Goal: Use online tool/utility: Utilize a website feature to perform a specific function

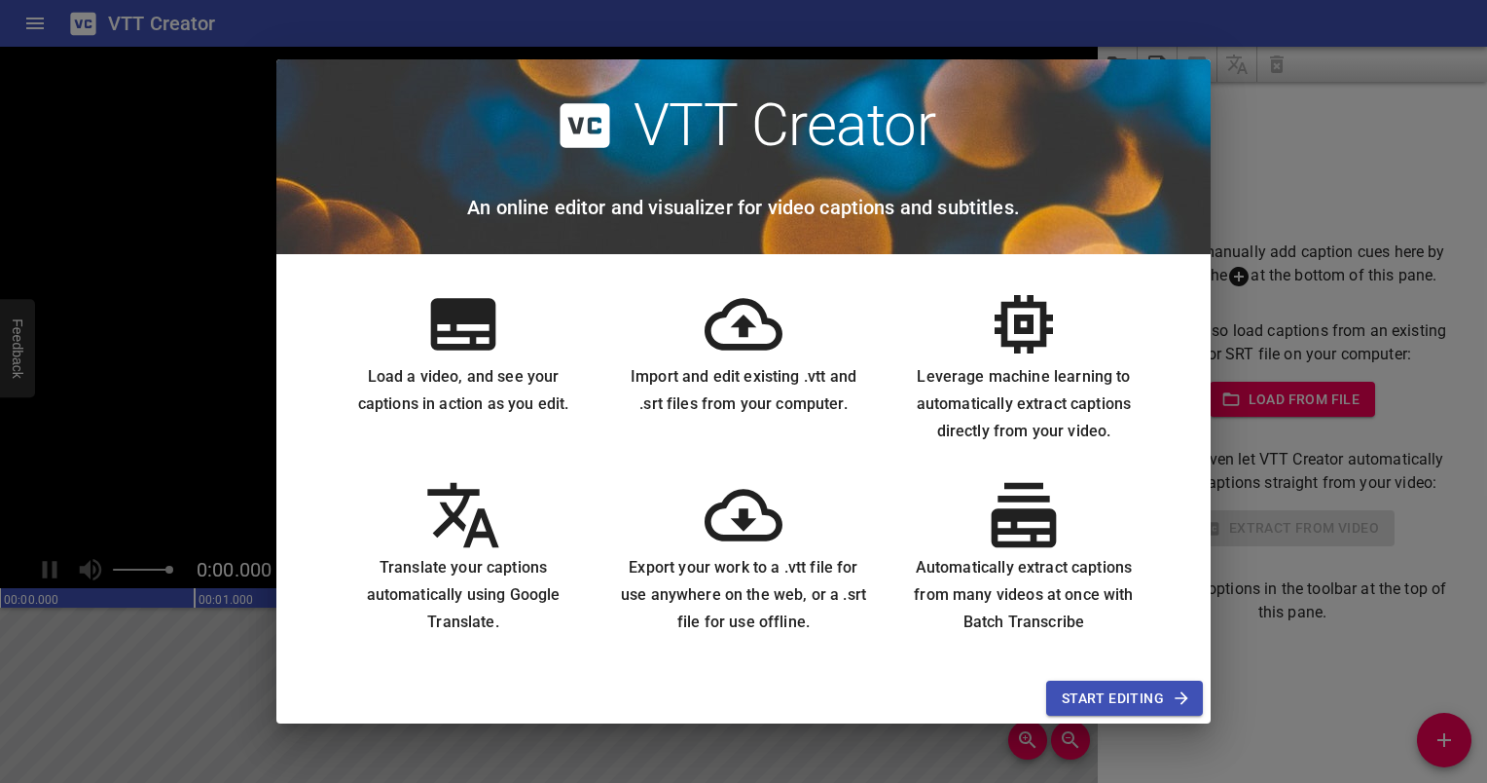
click at [464, 336] on icon at bounding box center [463, 324] width 65 height 52
click at [1081, 696] on span "Start Editing" at bounding box center [1125, 698] width 126 height 24
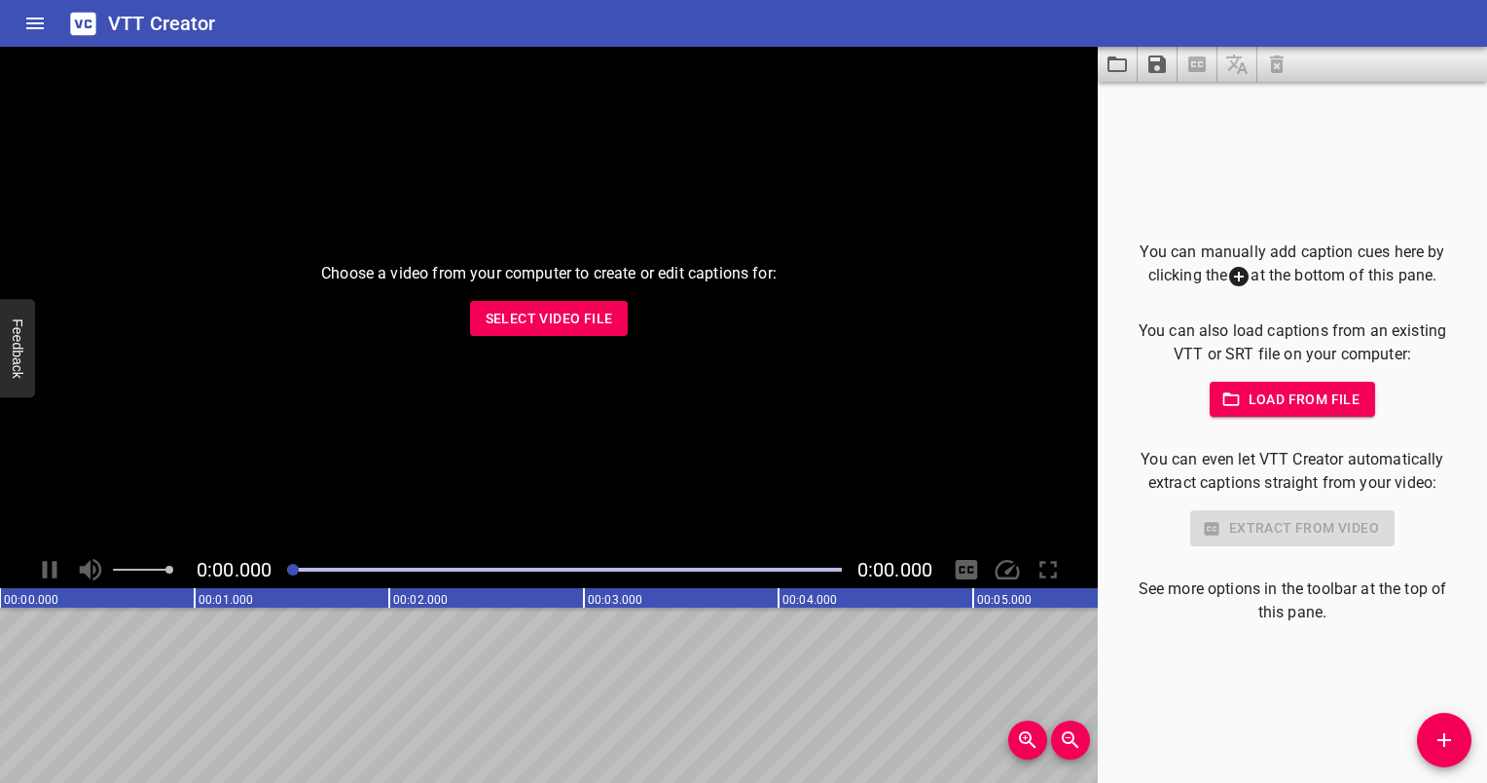
click at [528, 313] on span "Select Video File" at bounding box center [550, 319] width 128 height 24
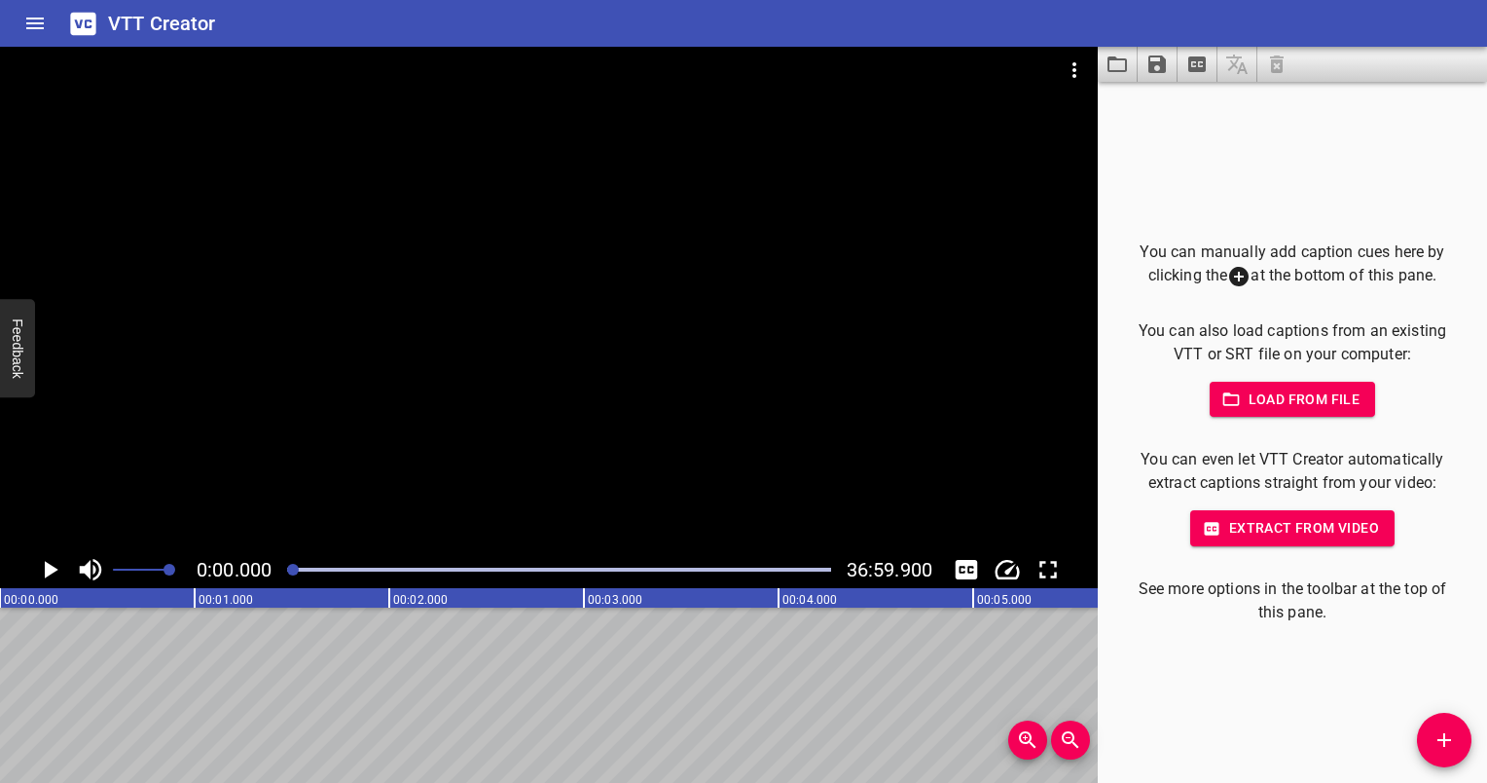
click at [1269, 529] on span "Extract from video" at bounding box center [1292, 528] width 173 height 24
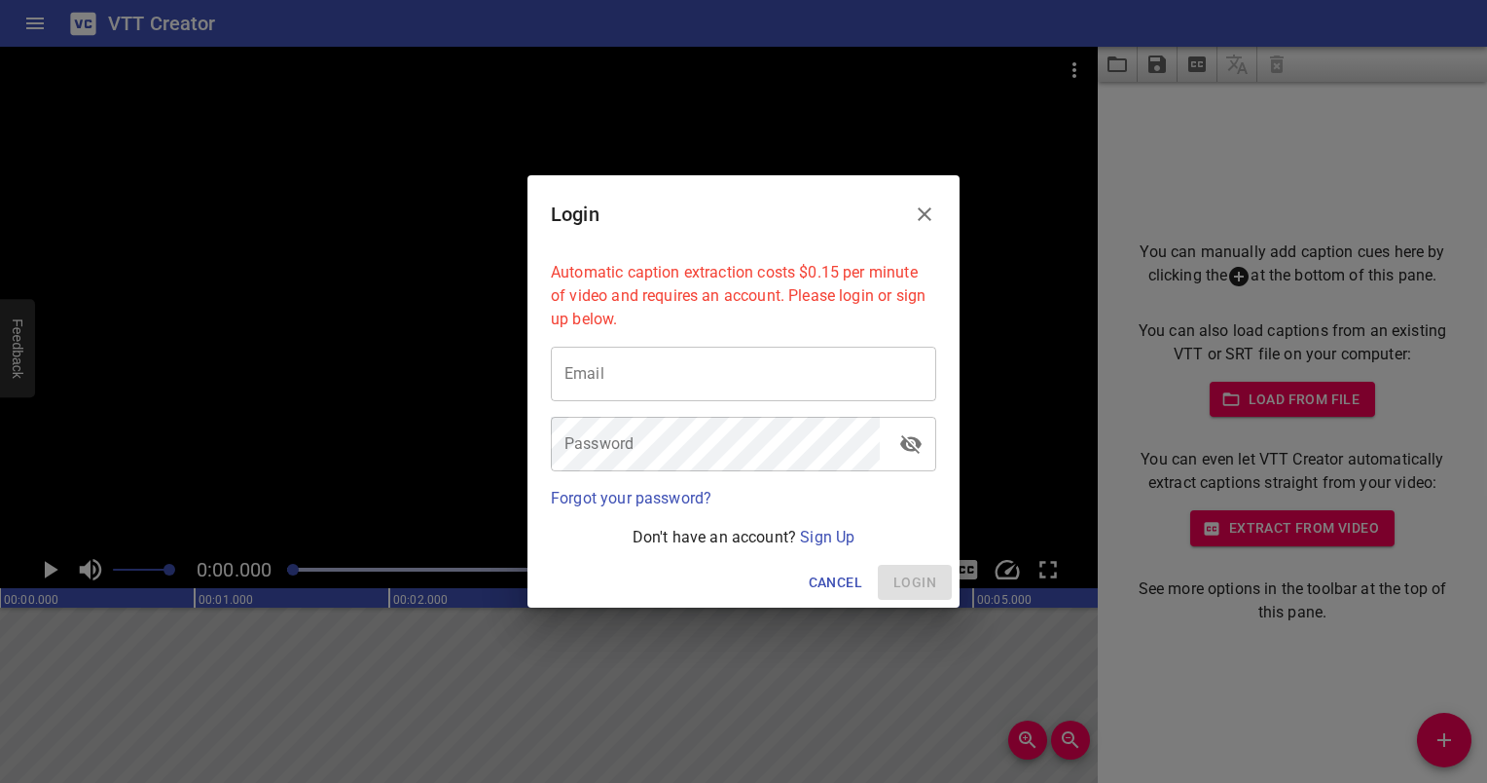
click at [924, 207] on icon "Close" at bounding box center [924, 213] width 23 height 23
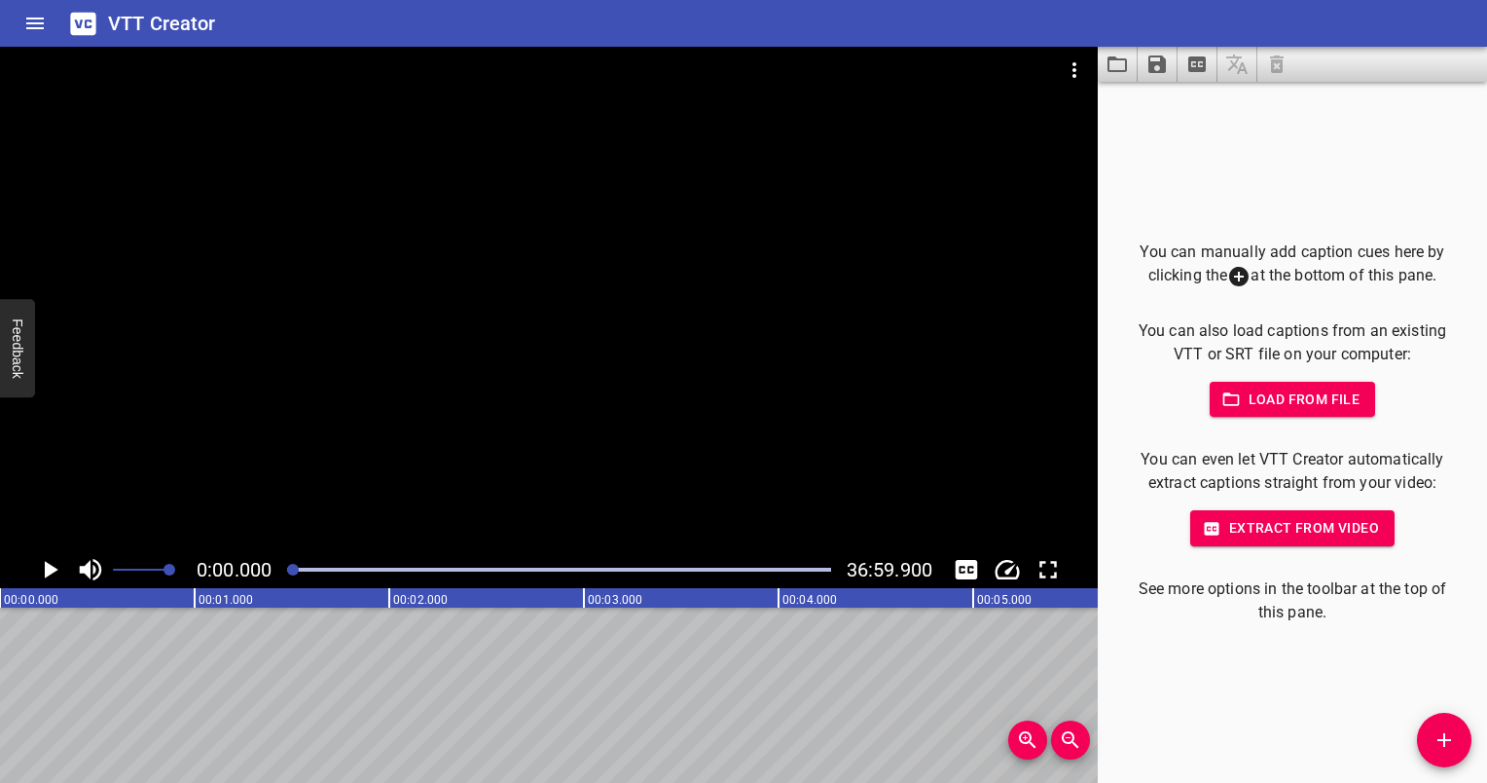
click at [47, 568] on icon "Play/Pause" at bounding box center [52, 570] width 14 height 18
click at [972, 565] on icon "Toggle captions" at bounding box center [967, 569] width 22 height 19
click at [968, 568] on icon "Toggle captions" at bounding box center [966, 569] width 29 height 29
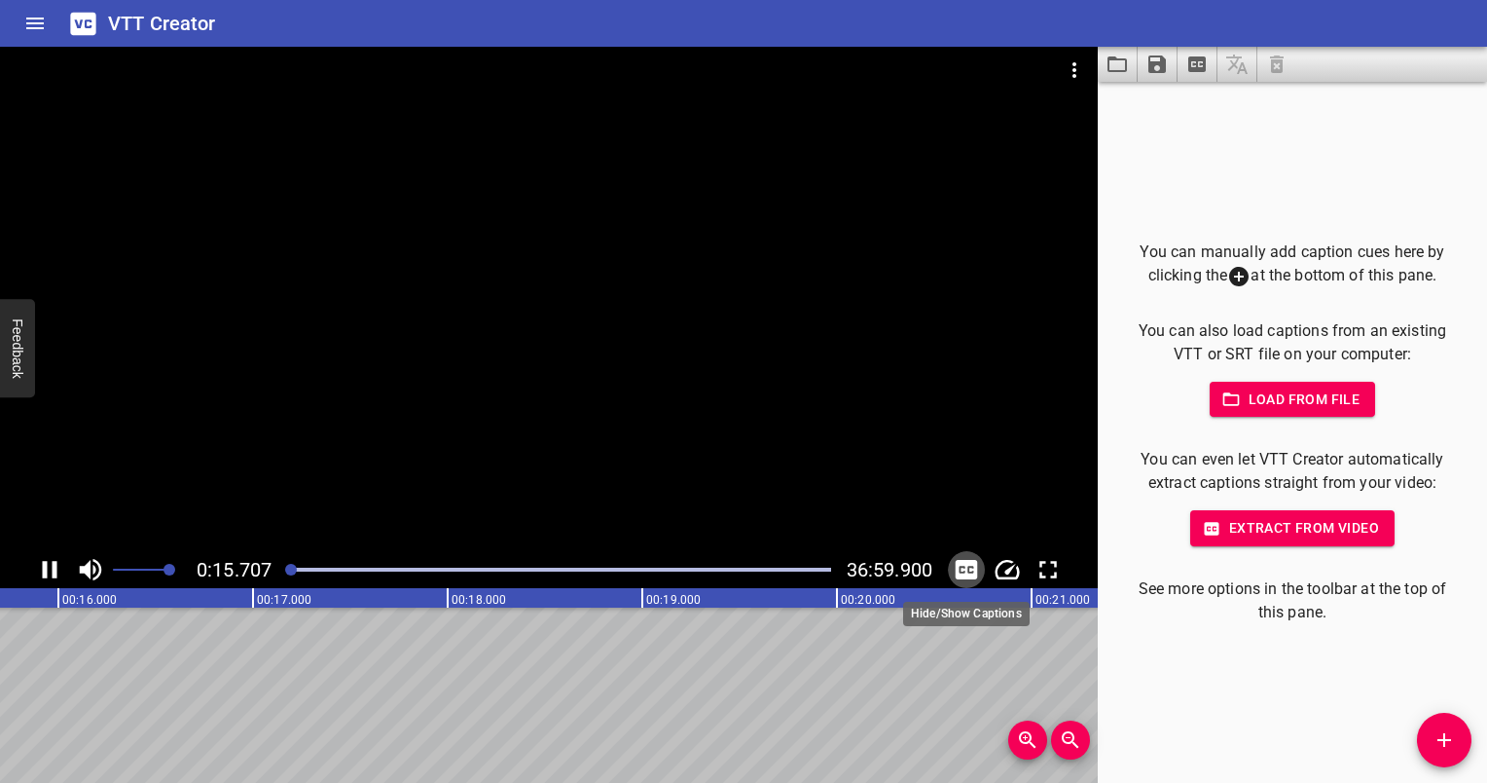
click at [968, 568] on icon "Toggle captions" at bounding box center [966, 569] width 29 height 29
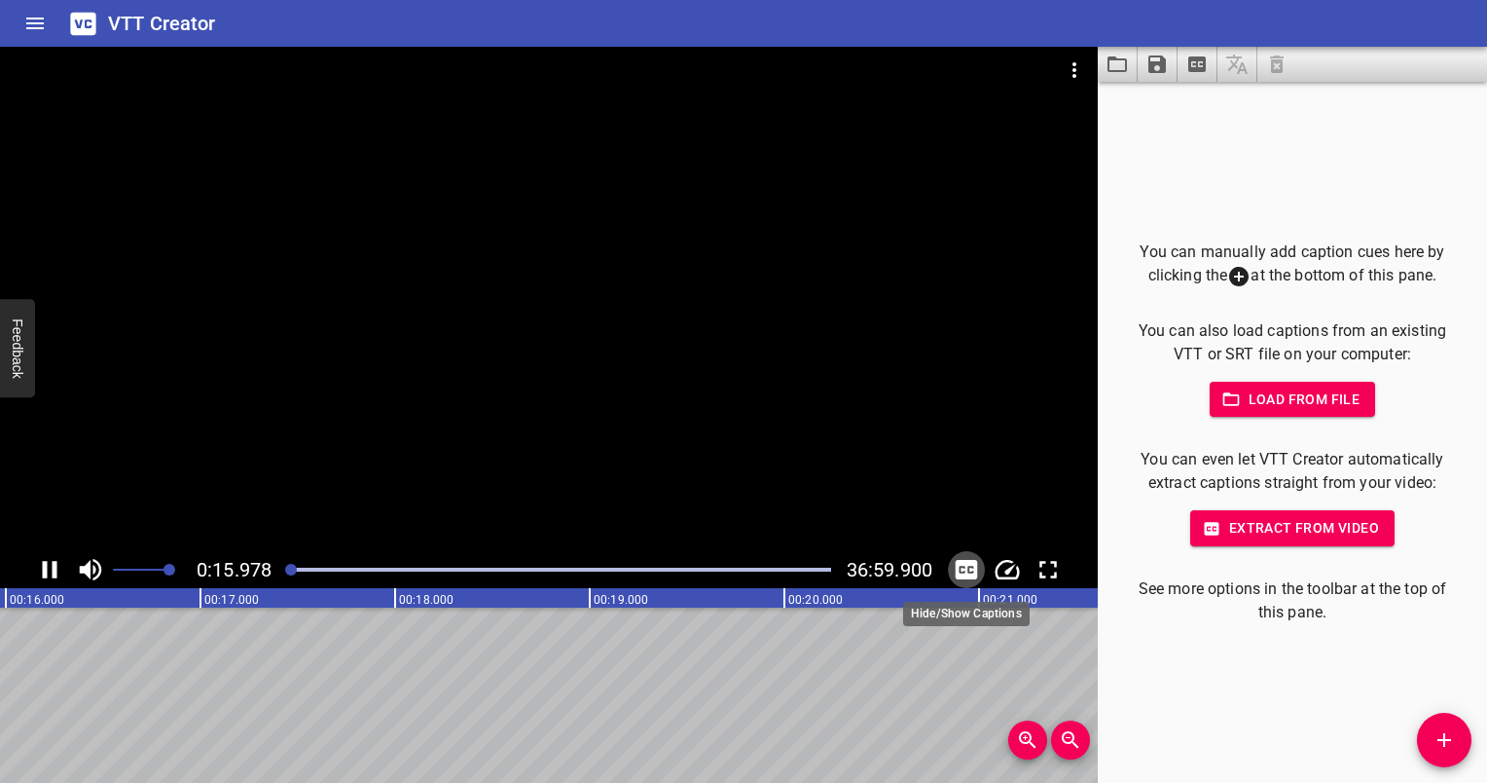
click at [968, 568] on icon "Toggle captions" at bounding box center [966, 569] width 29 height 29
drag, startPoint x: 968, startPoint y: 568, endPoint x: 971, endPoint y: 618, distance: 50.8
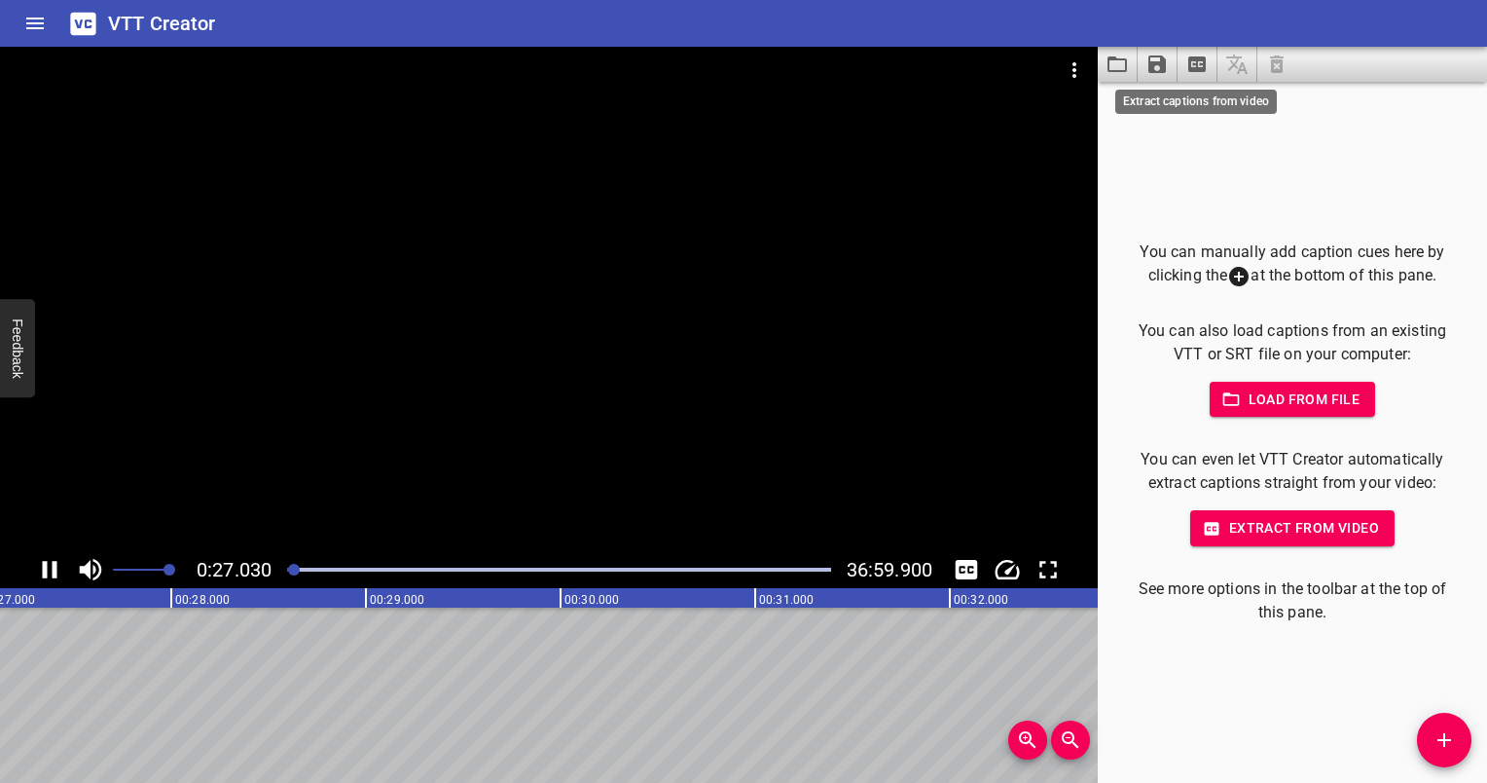
click at [1190, 61] on icon "Extract captions from video" at bounding box center [1198, 64] width 18 height 16
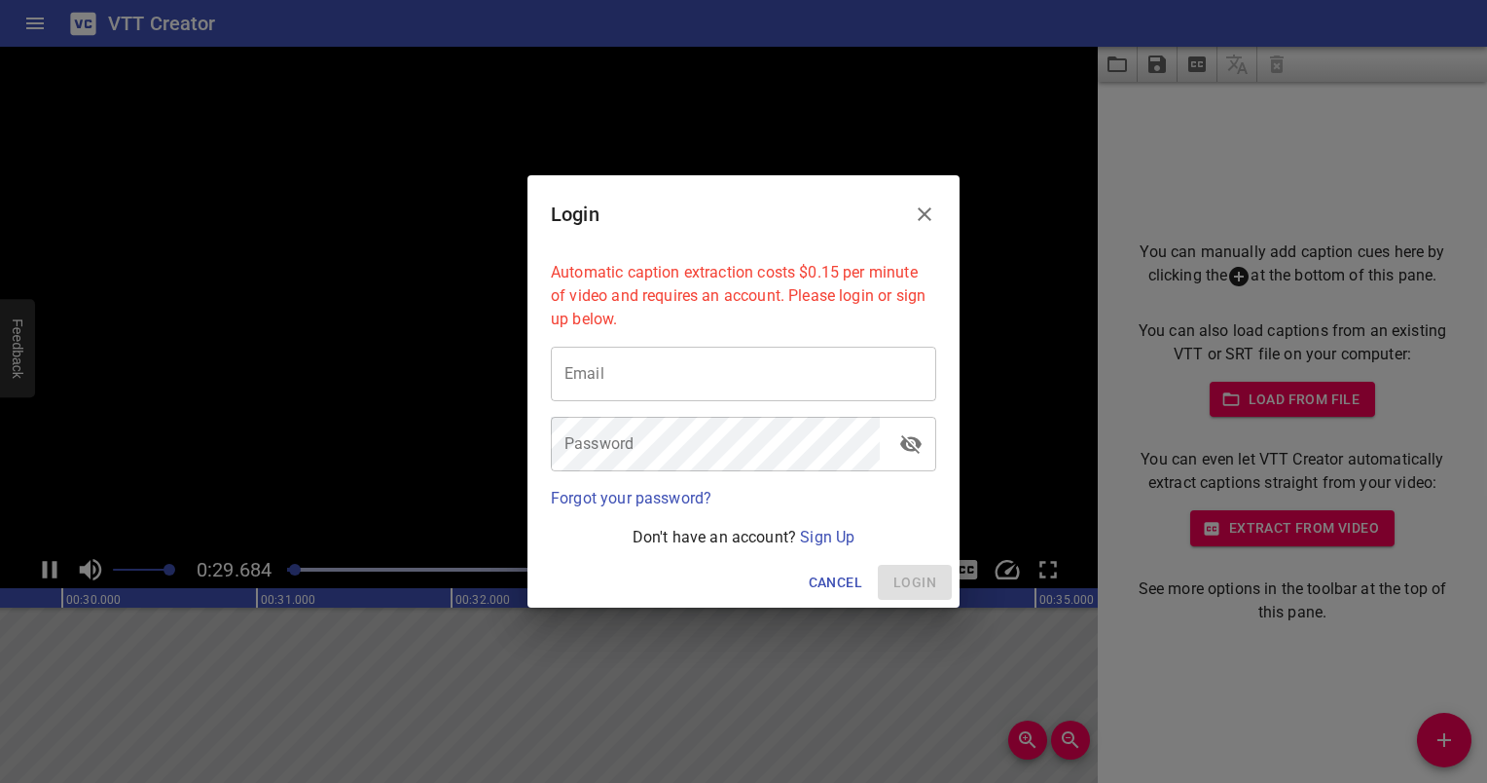
click at [931, 202] on icon "Close" at bounding box center [924, 213] width 23 height 23
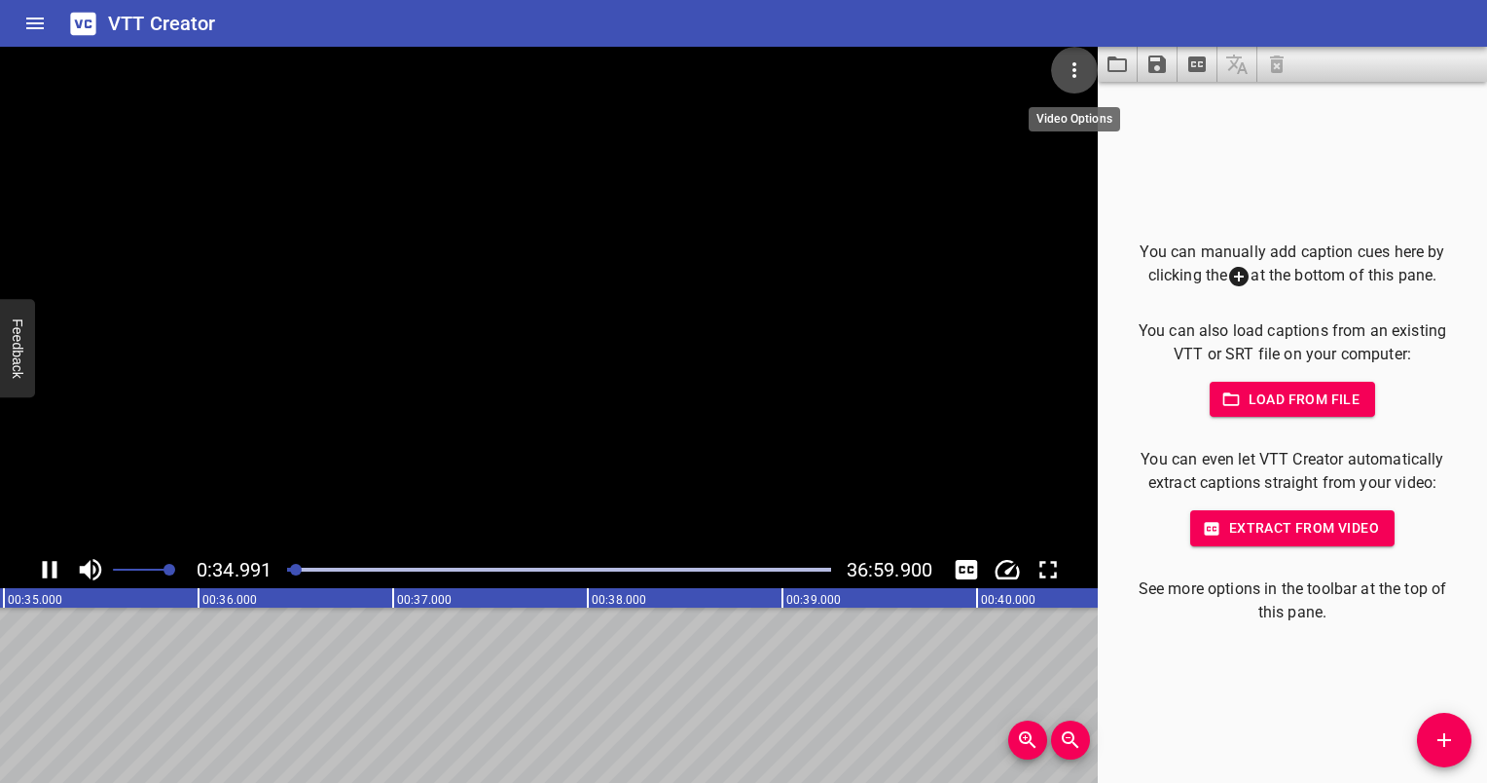
click at [1071, 67] on icon "Video Options" at bounding box center [1074, 69] width 23 height 23
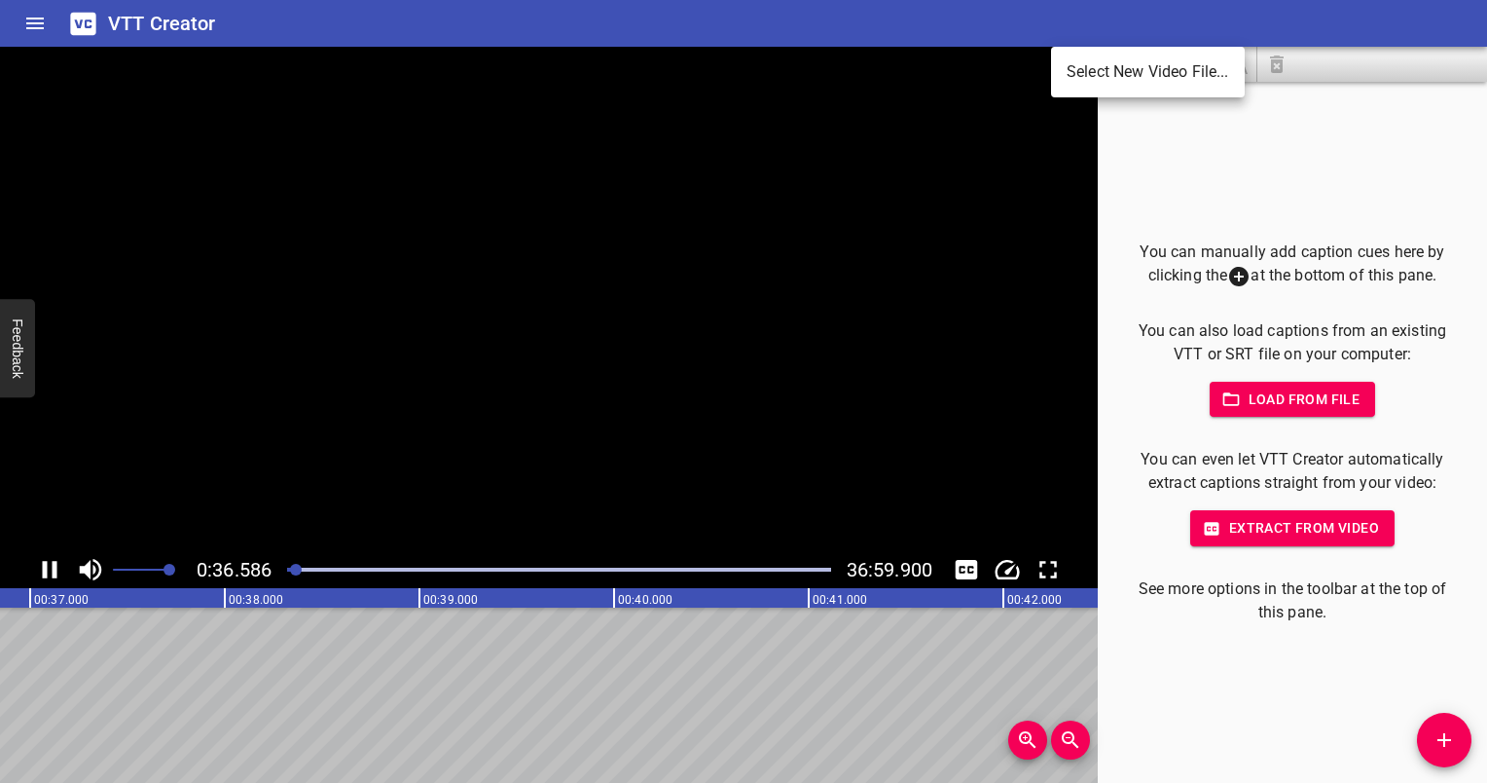
click at [1056, 233] on div at bounding box center [743, 391] width 1487 height 783
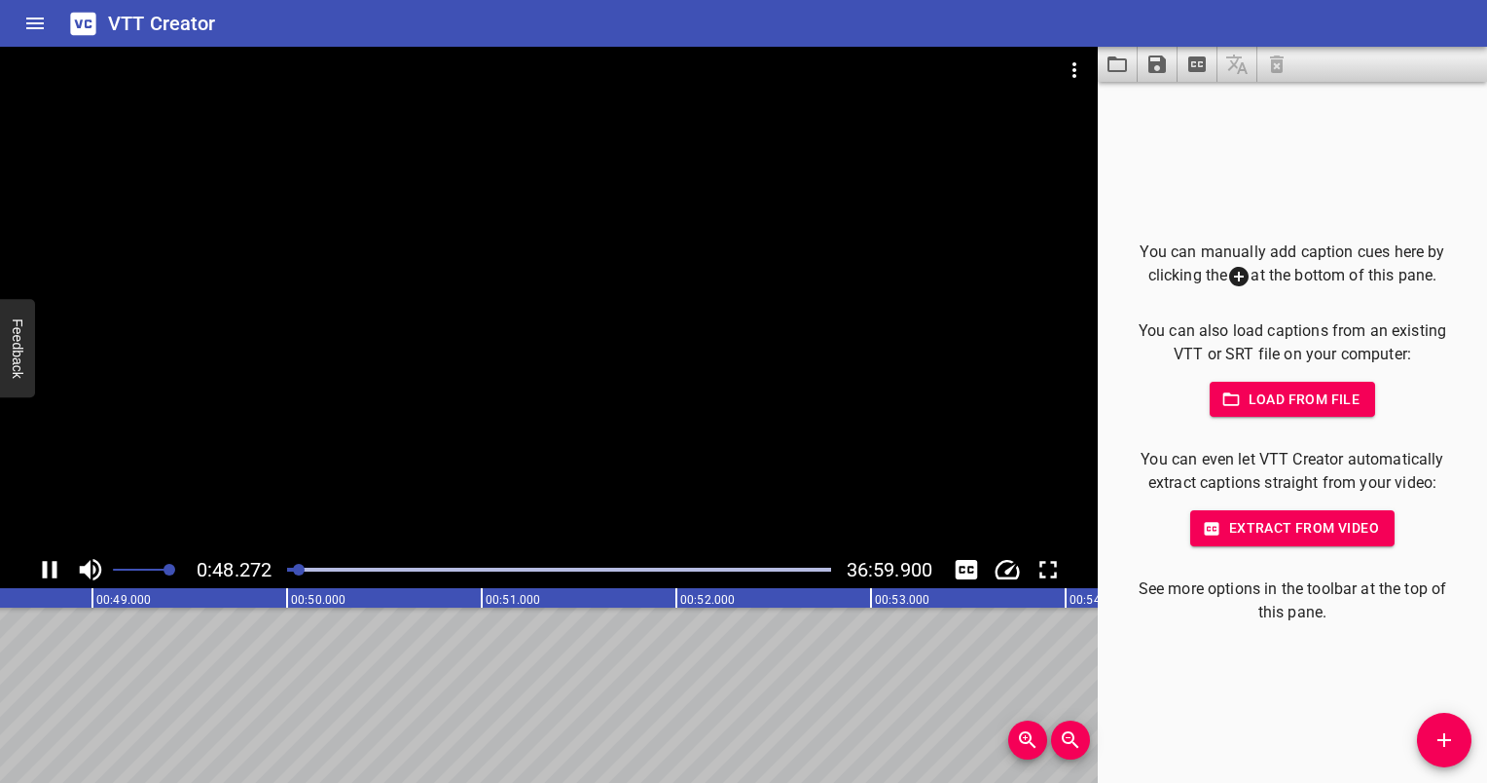
click at [1258, 401] on span "Load from file" at bounding box center [1293, 399] width 135 height 24
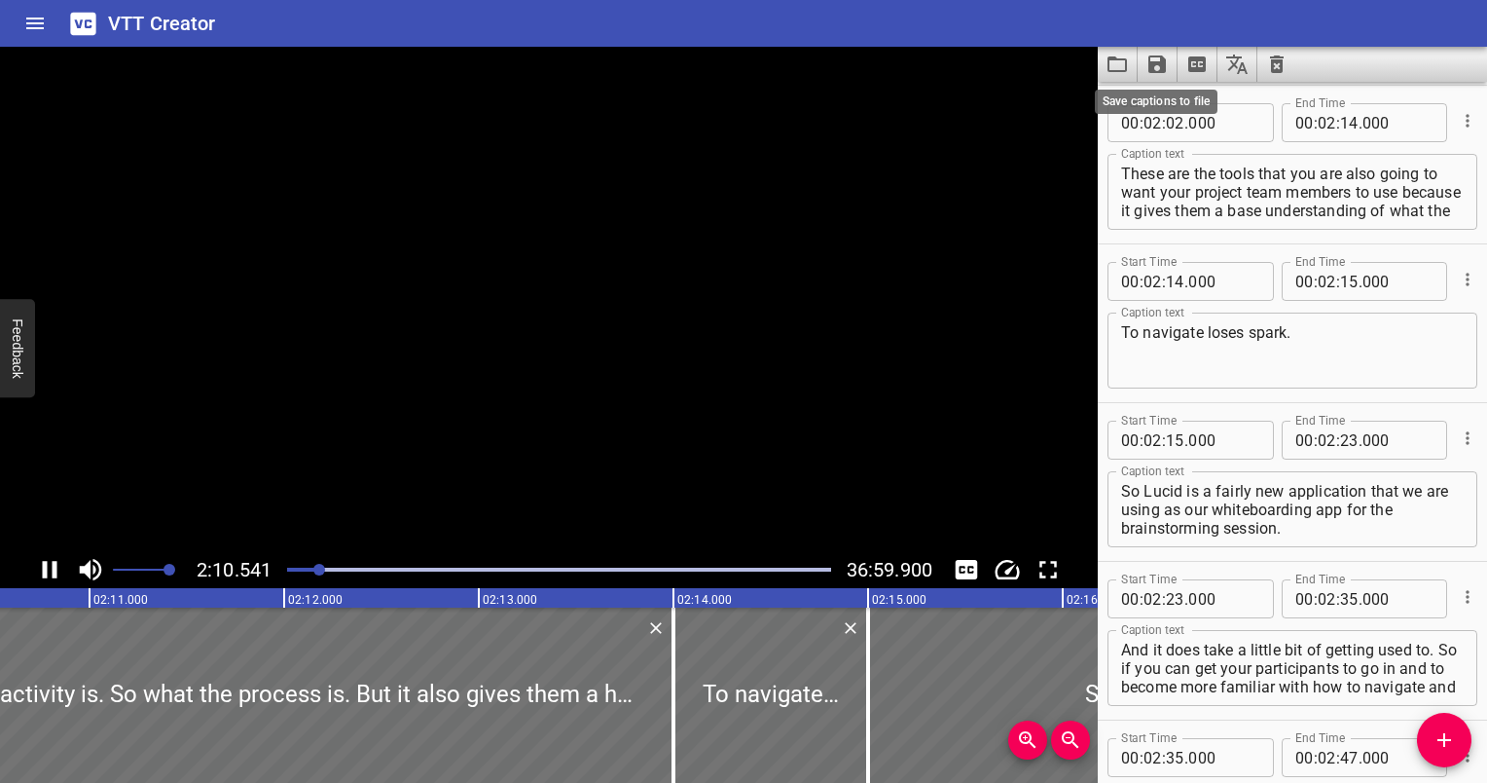
click at [1156, 67] on icon "Save captions to file" at bounding box center [1157, 64] width 23 height 23
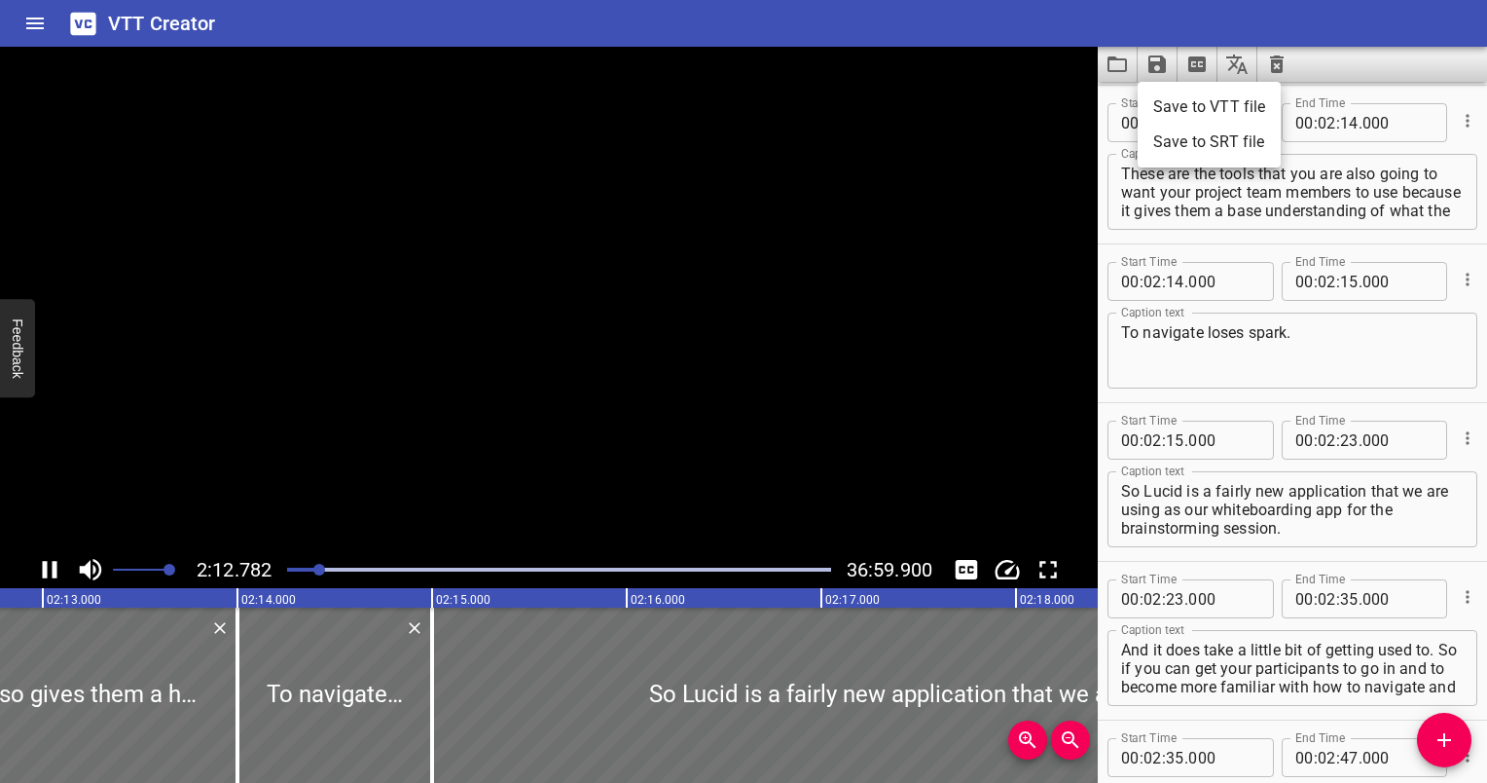
click at [1183, 144] on li "Save to SRT file" at bounding box center [1209, 142] width 143 height 35
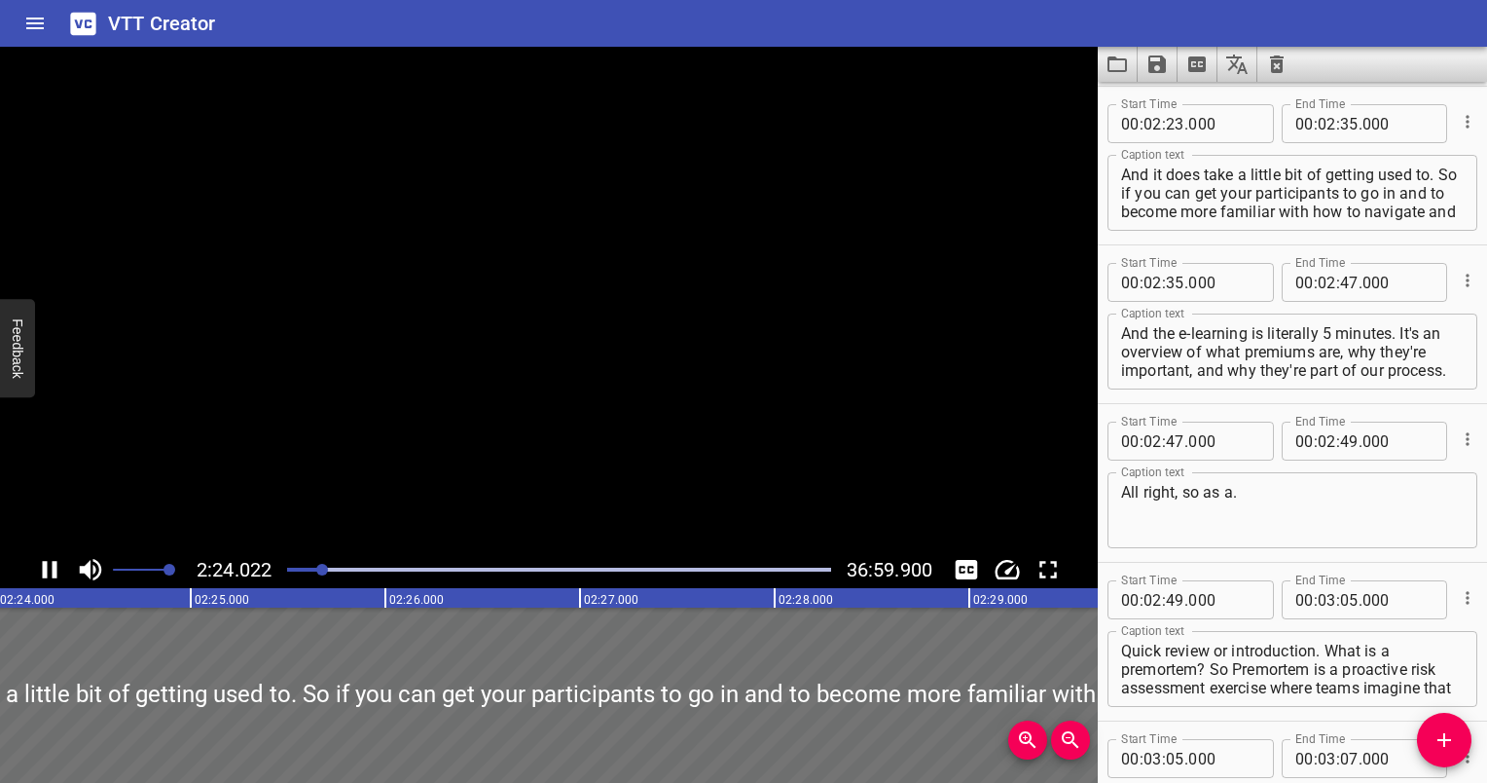
click at [1051, 432] on div at bounding box center [549, 299] width 1098 height 504
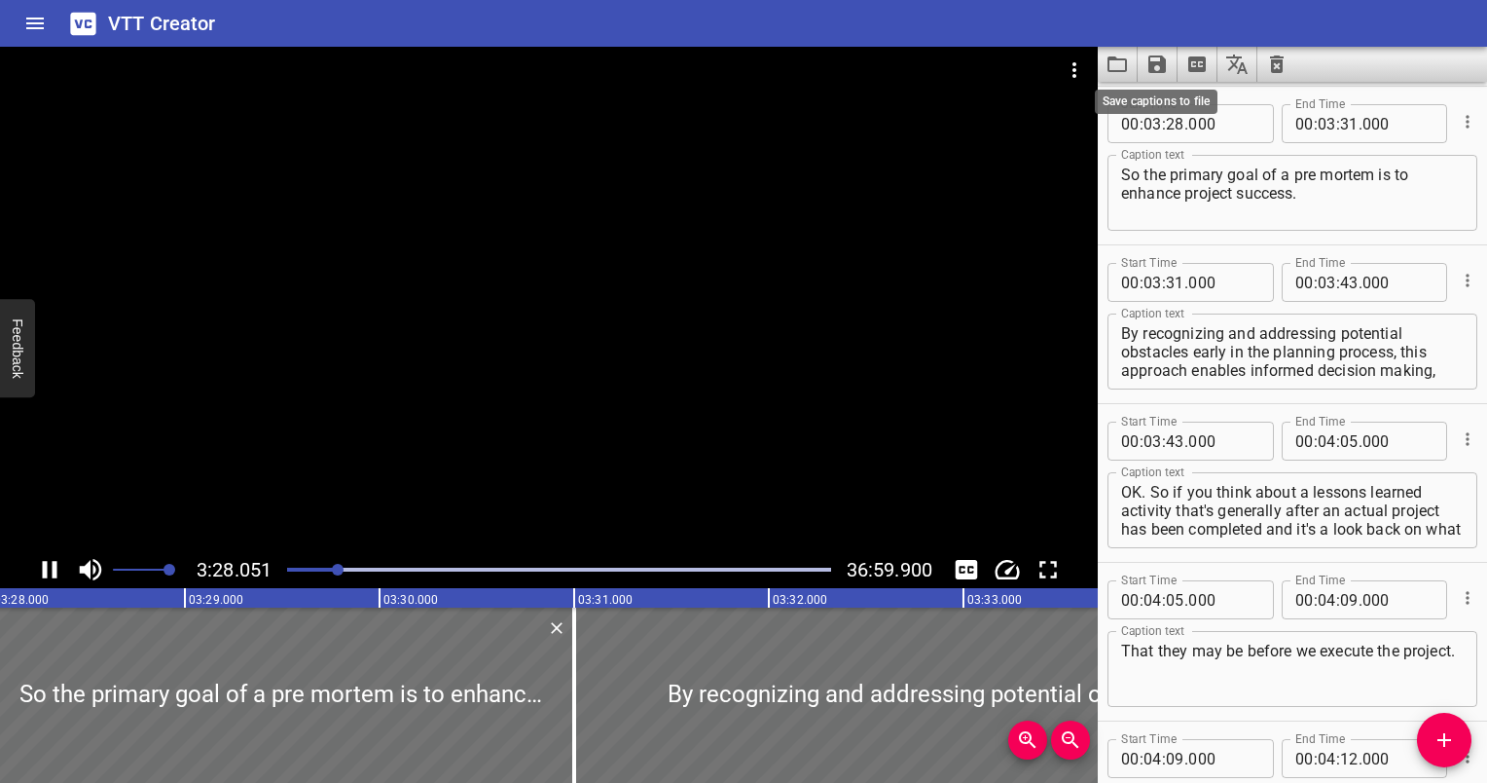
click at [1155, 65] on icon "Save captions to file" at bounding box center [1158, 64] width 18 height 18
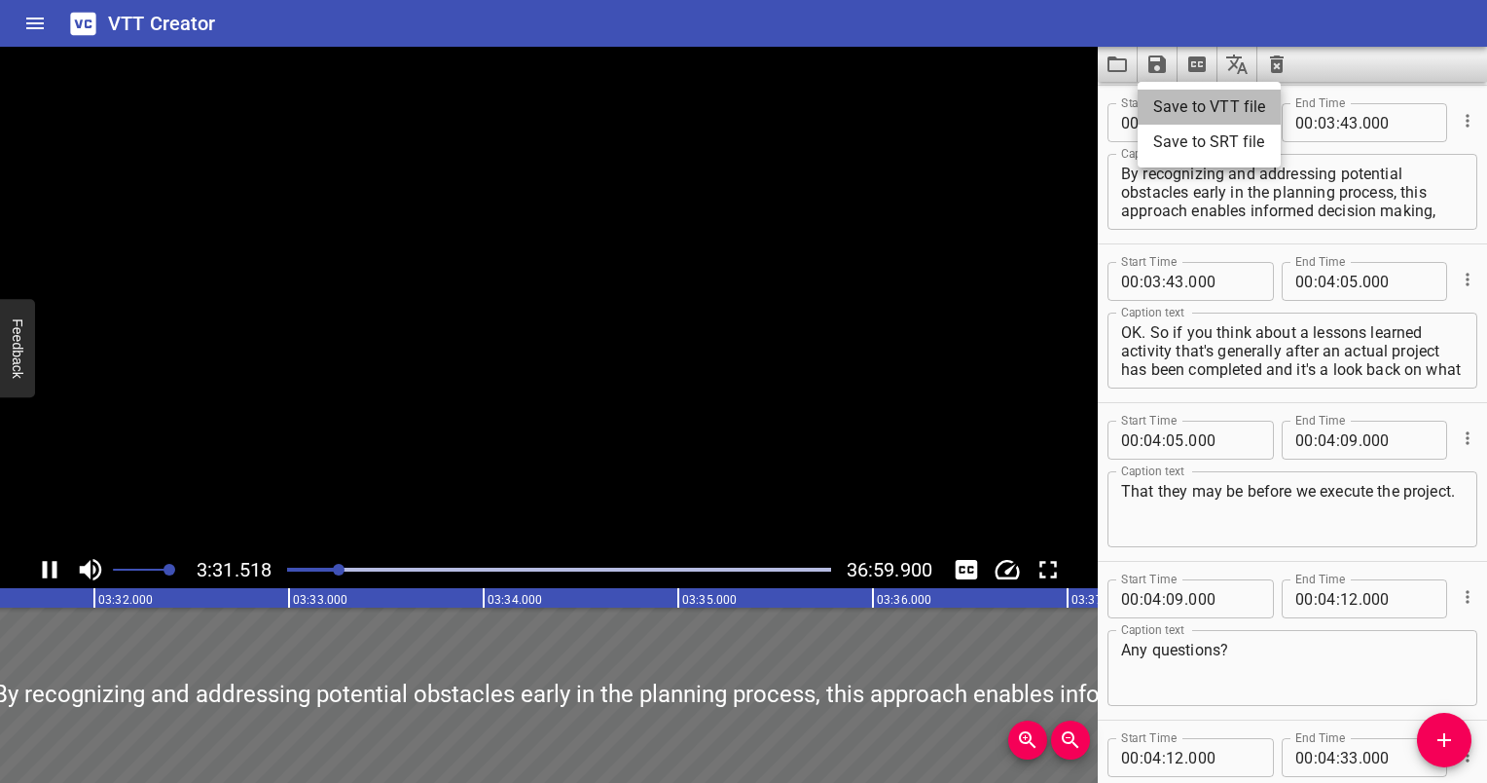
click at [1176, 107] on li "Save to VTT file" at bounding box center [1209, 107] width 143 height 35
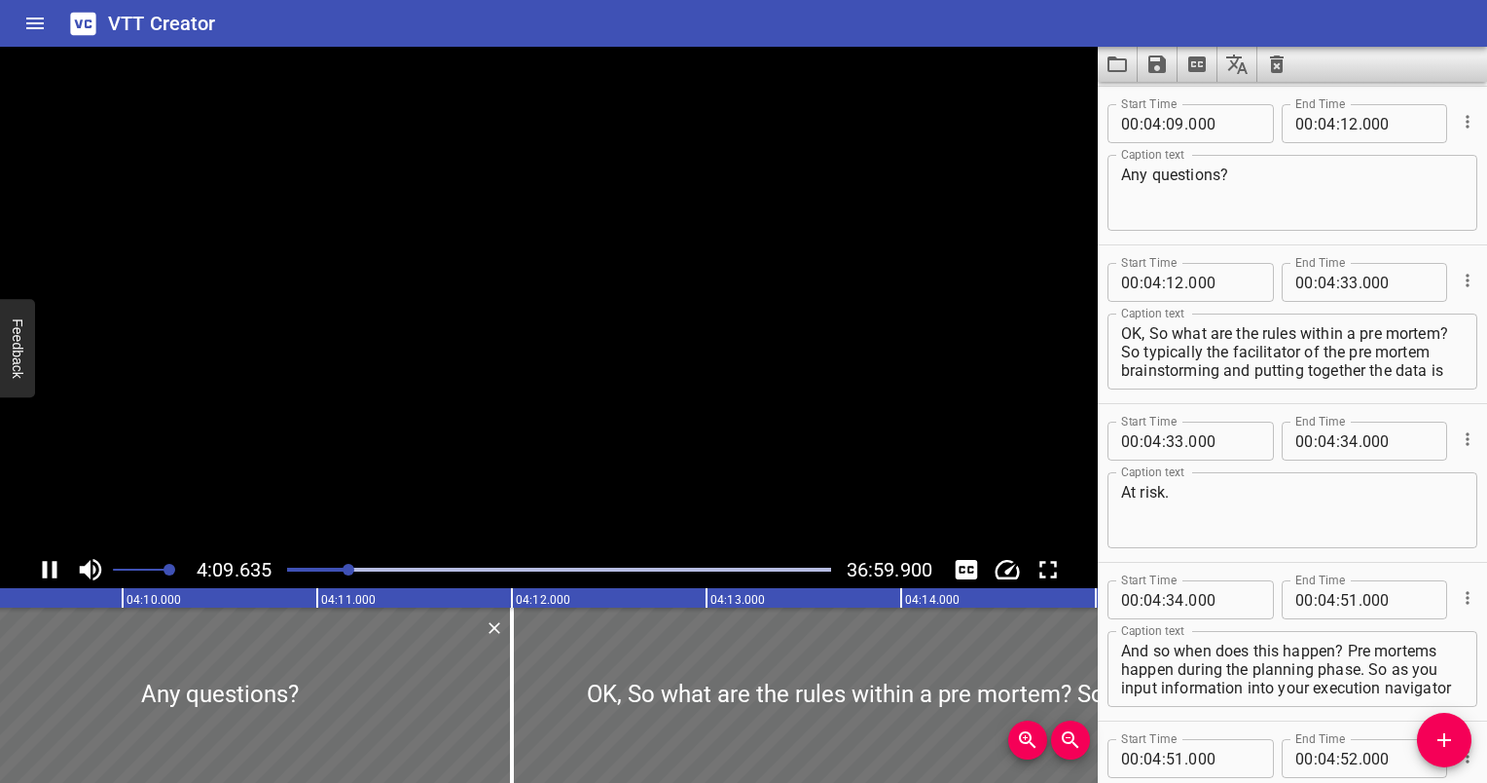
scroll to position [0, 48593]
